Goal: Information Seeking & Learning: Learn about a topic

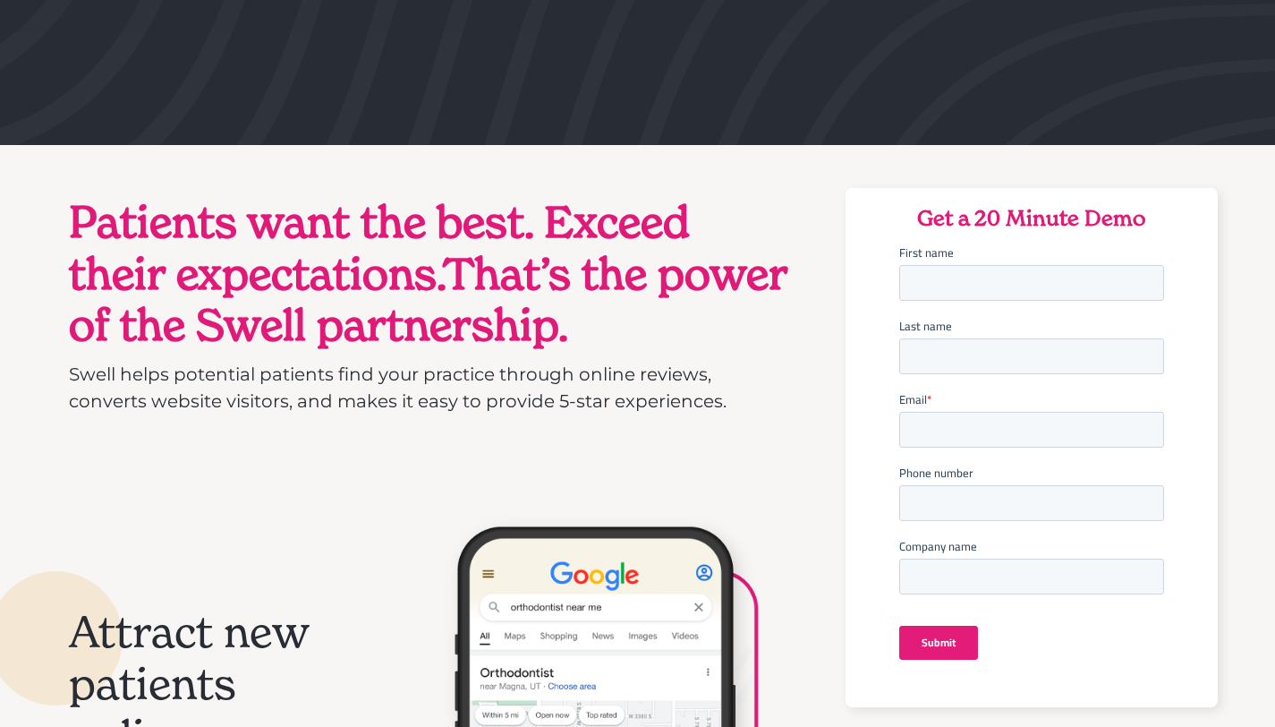
scroll to position [652, 0]
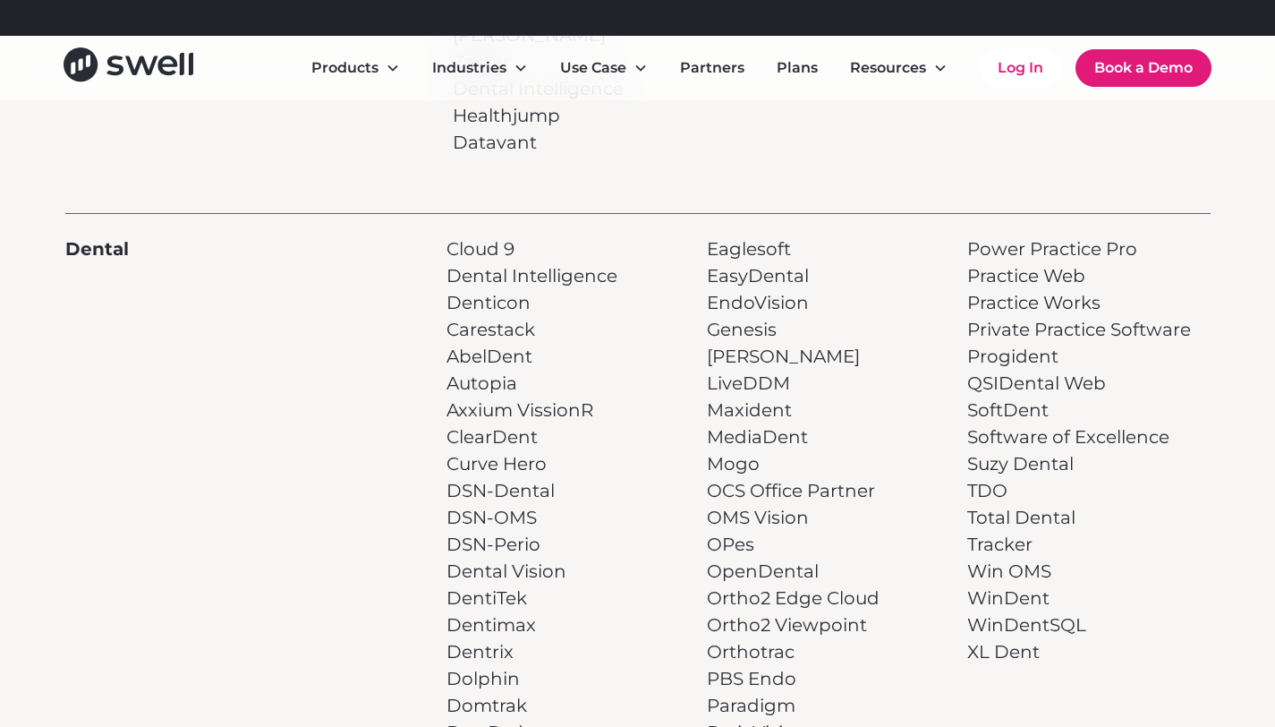
scroll to position [319, 0]
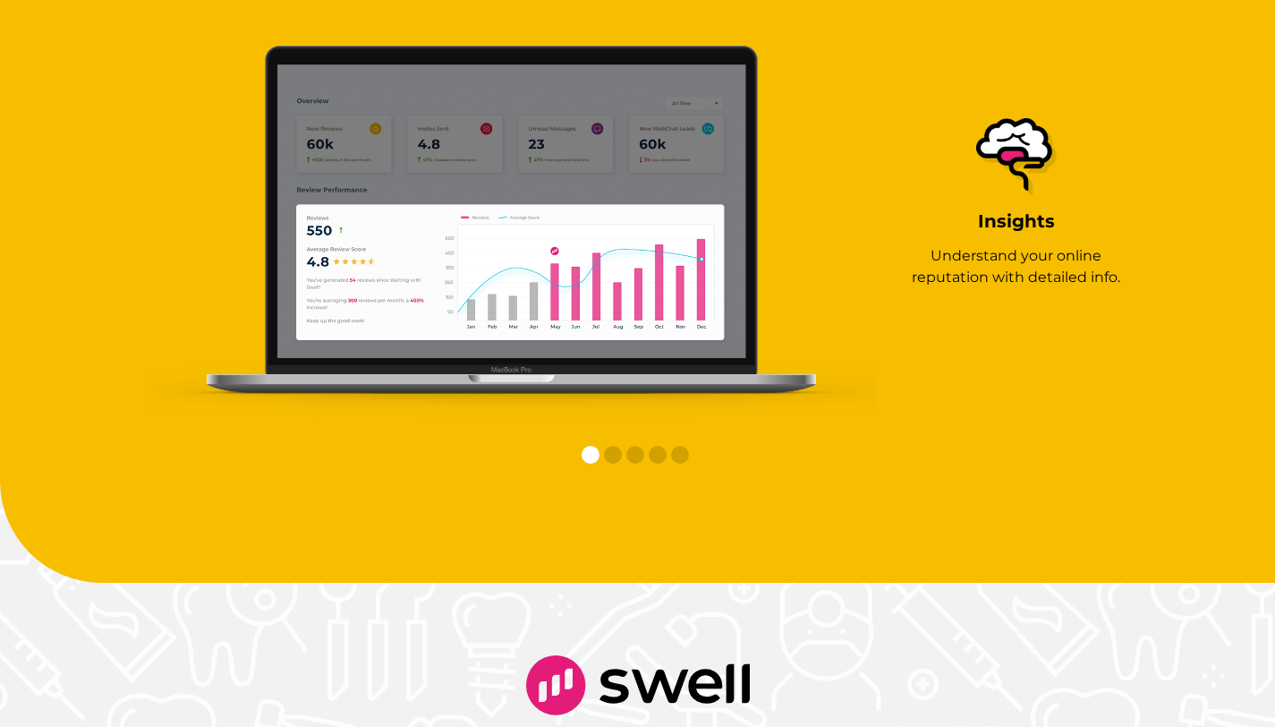
scroll to position [2711, 0]
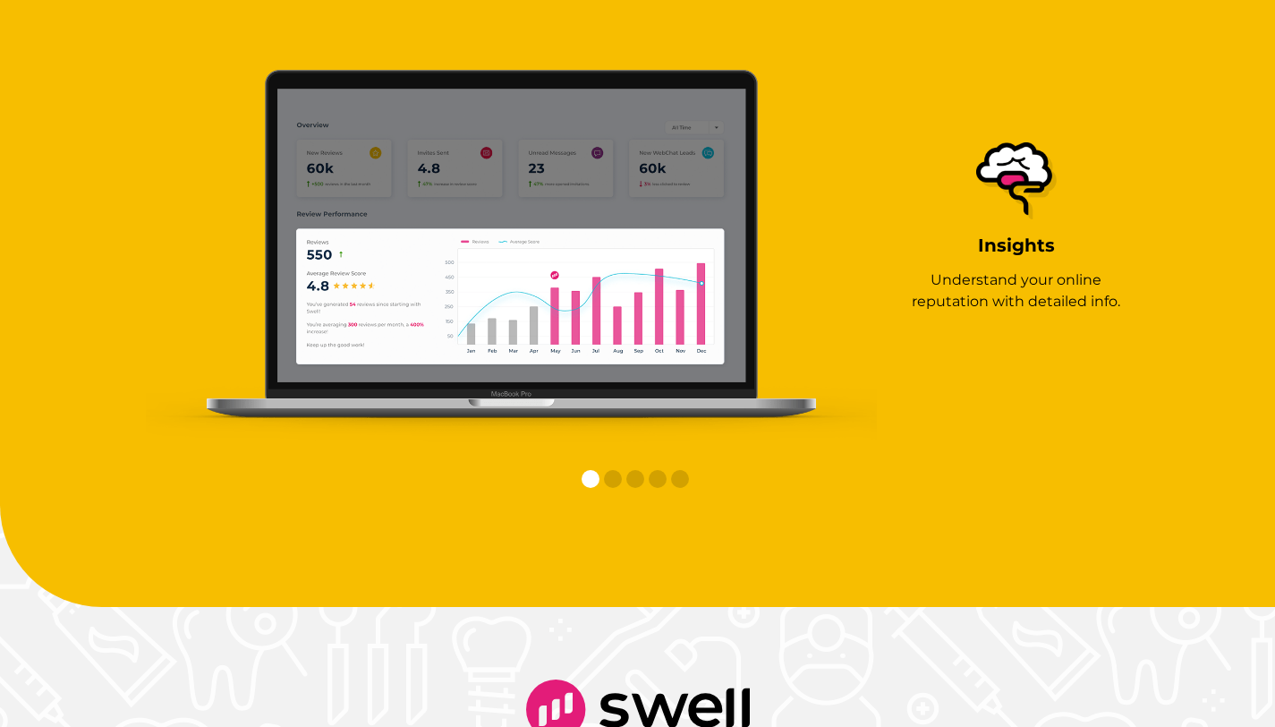
click at [792, 257] on img at bounding box center [512, 259] width 732 height 378
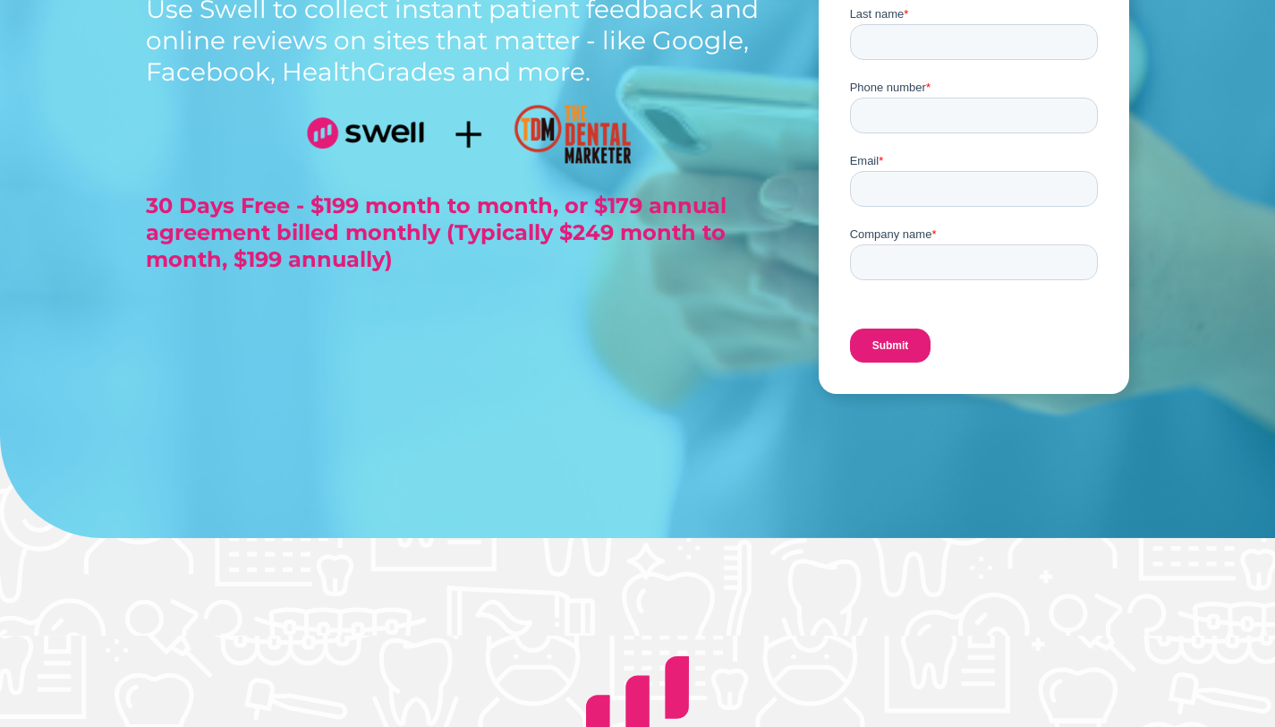
scroll to position [0, 0]
